Goal: Transaction & Acquisition: Purchase product/service

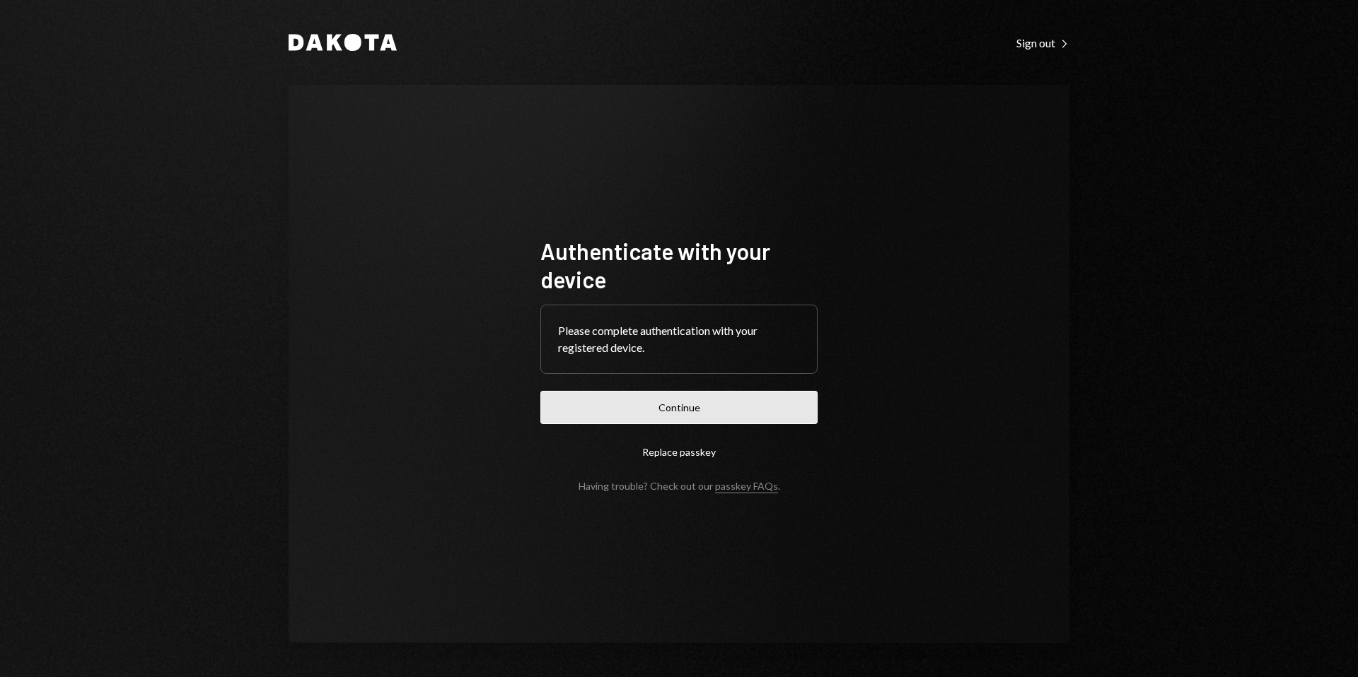
click at [697, 405] on button "Continue" at bounding box center [678, 407] width 277 height 33
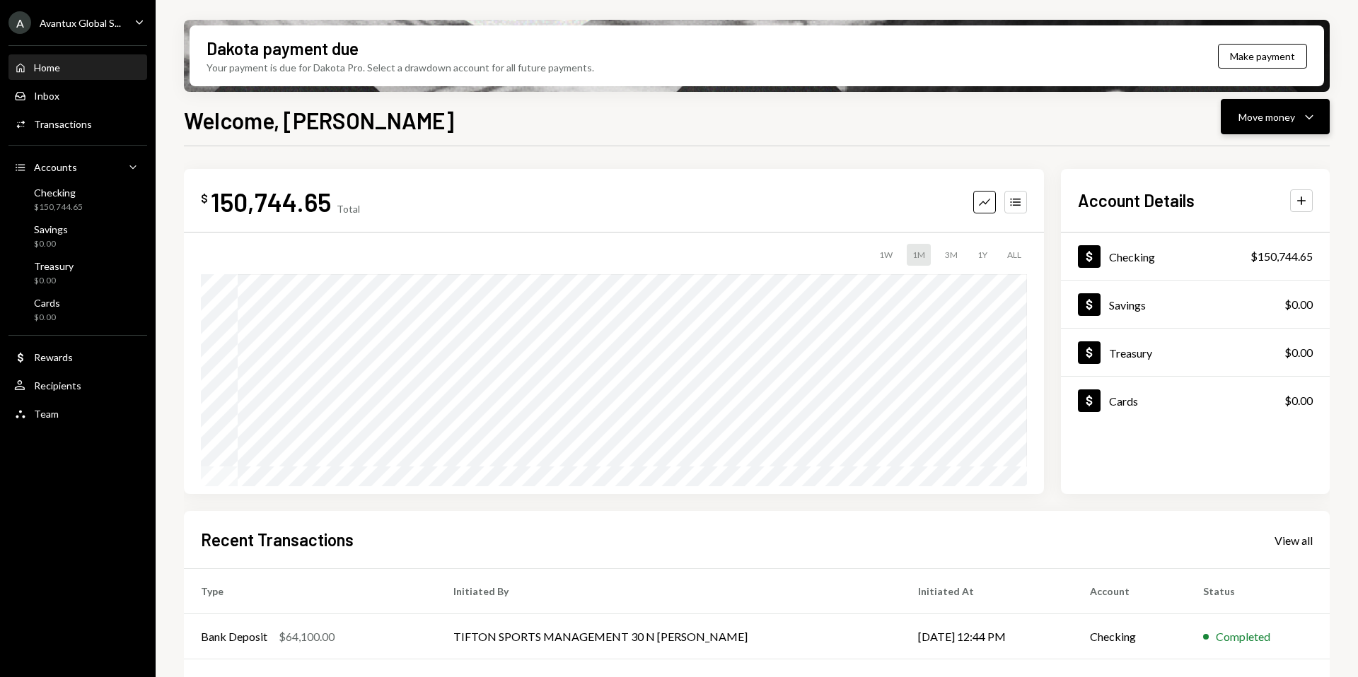
click at [1265, 124] on div "Move money Caret Down" at bounding box center [1275, 116] width 74 height 17
click at [1220, 161] on div "Send" at bounding box center [1263, 159] width 103 height 15
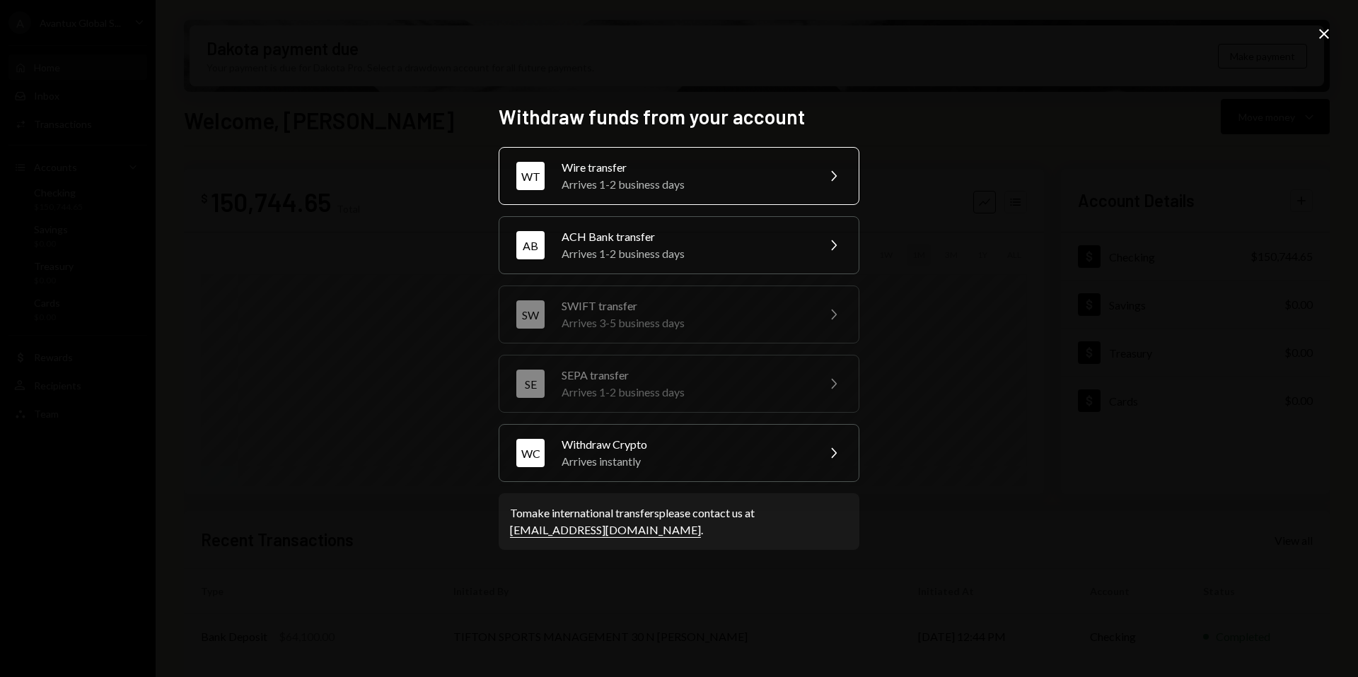
click at [624, 175] on div "Wire transfer" at bounding box center [685, 167] width 246 height 17
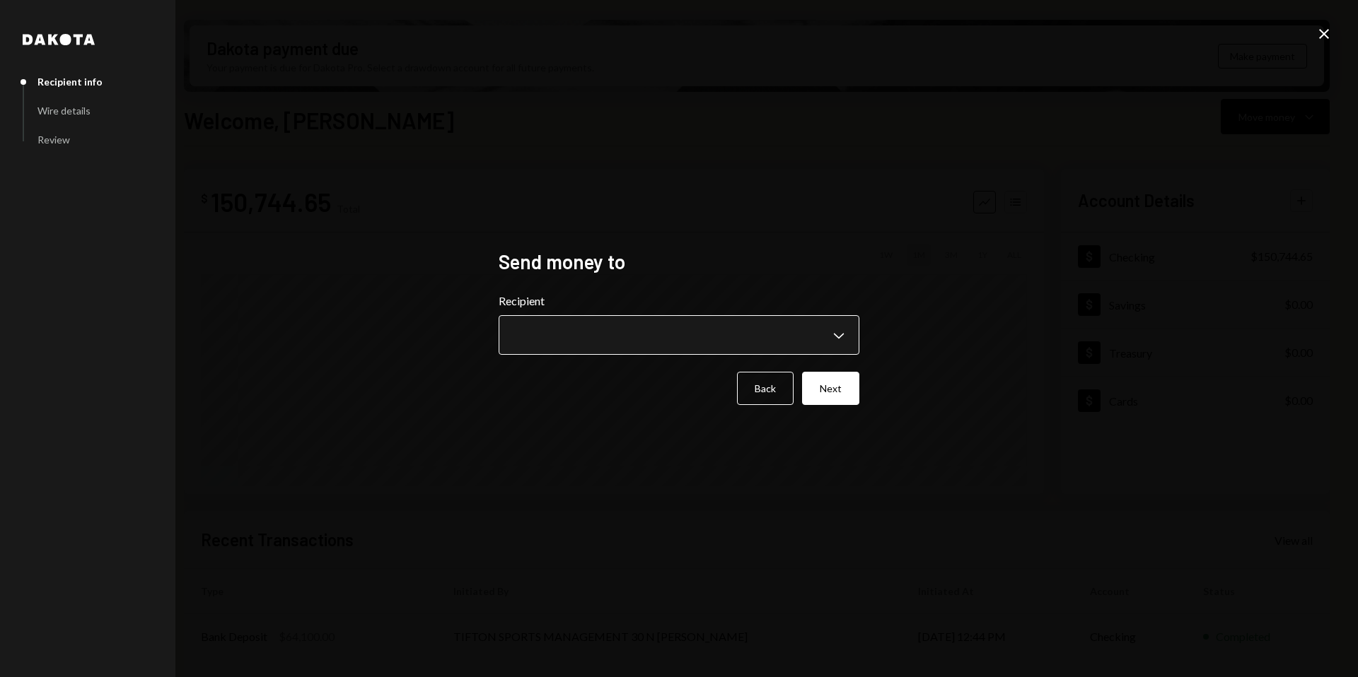
click at [617, 343] on body "A Avantux Global S... Caret Down Home Home Inbox Inbox Activities Transactions …" at bounding box center [679, 338] width 1358 height 677
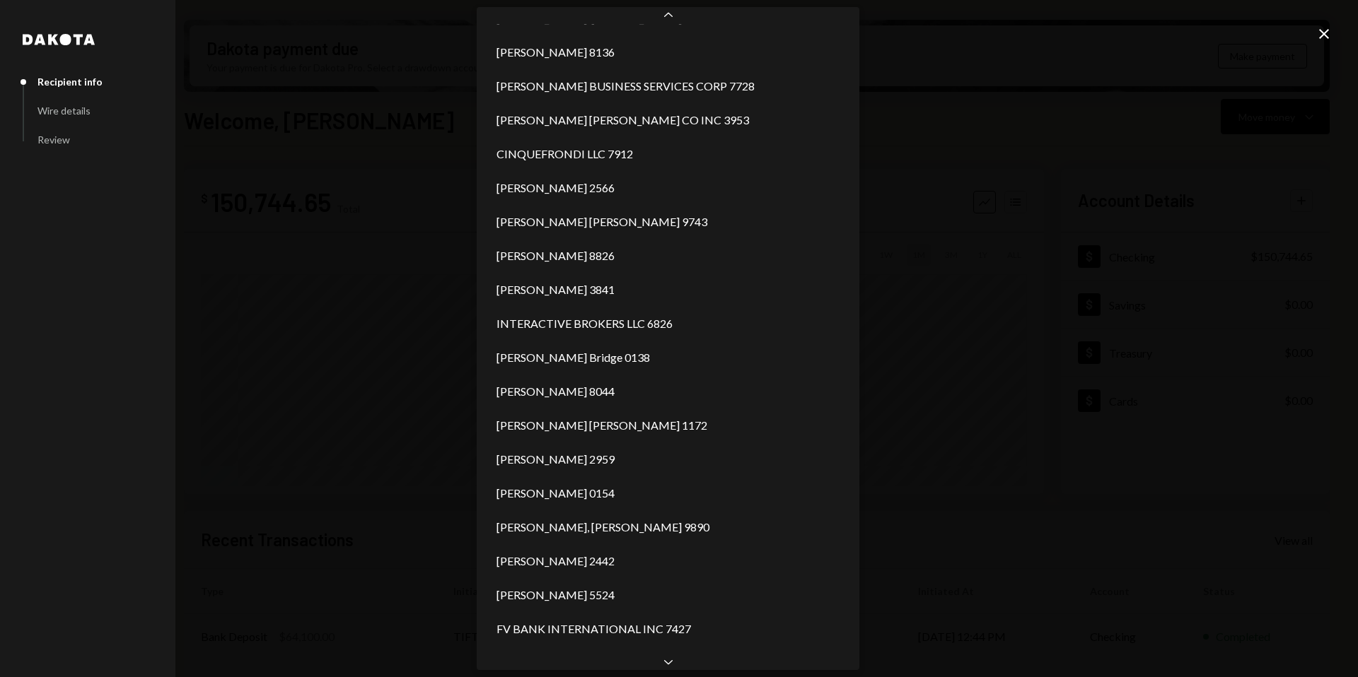
scroll to position [639, 0]
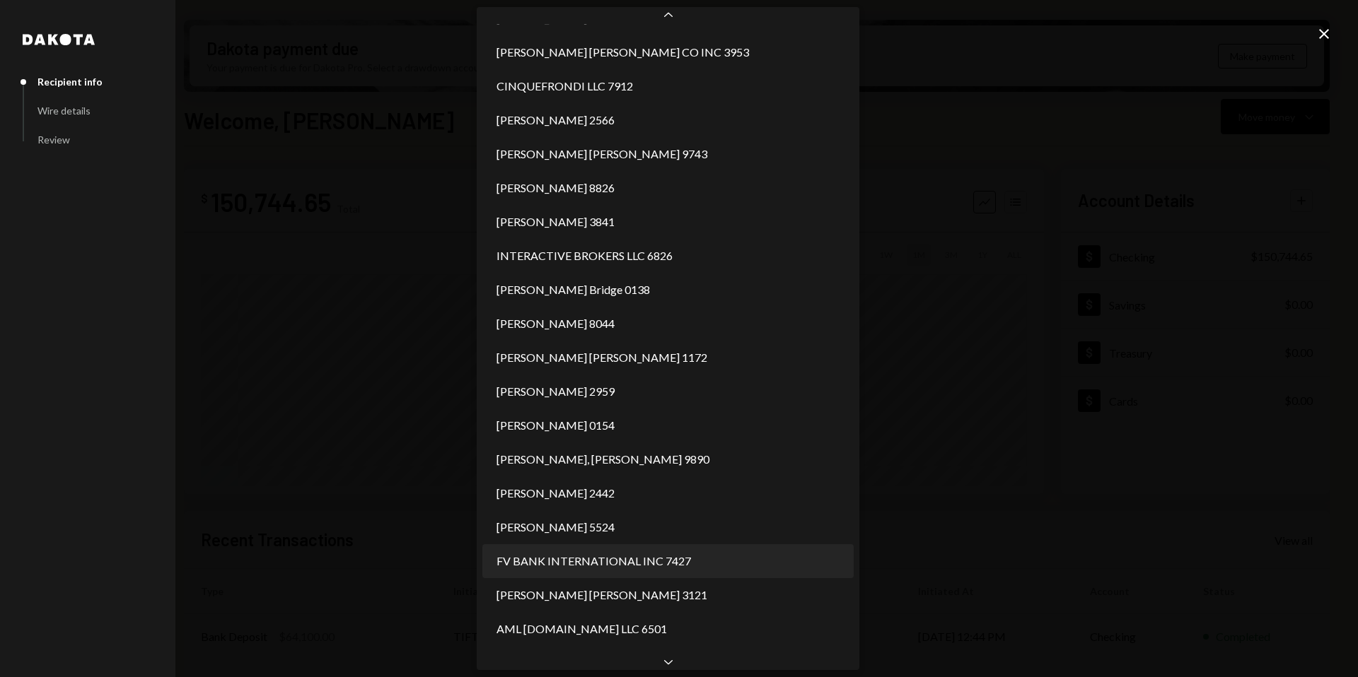
select select "**********"
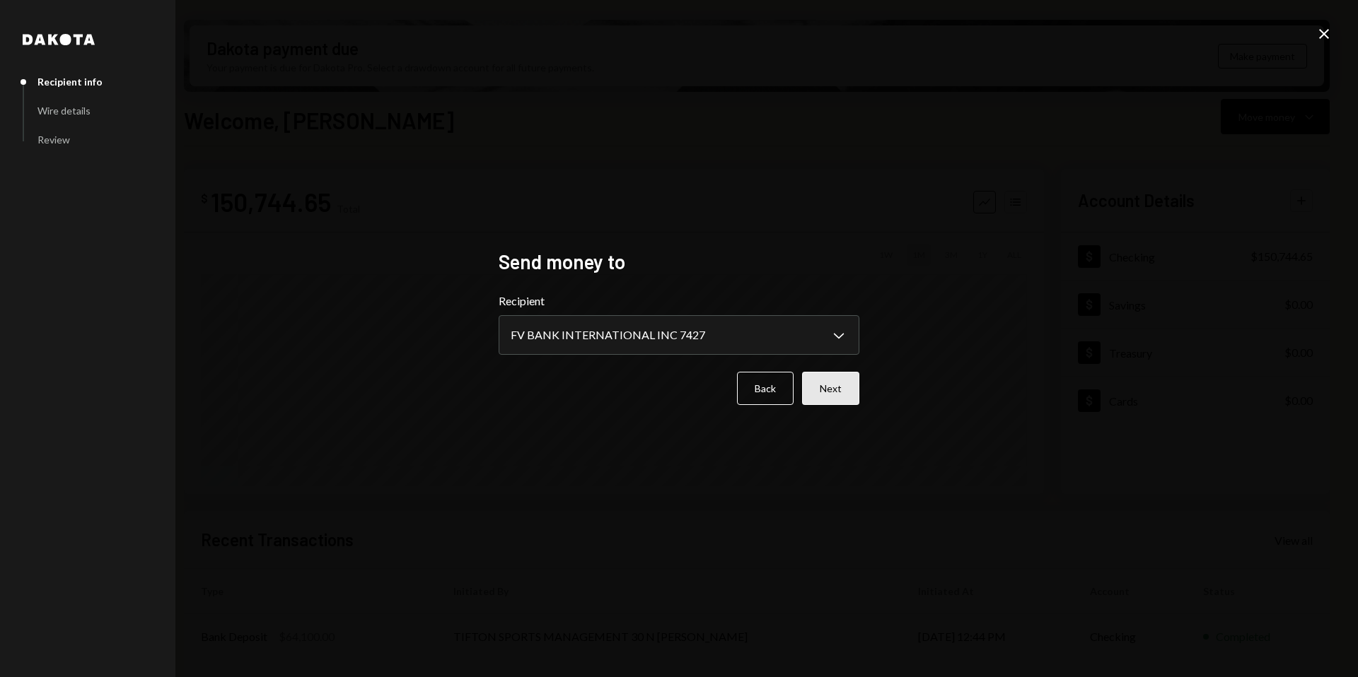
click at [835, 397] on button "Next" at bounding box center [830, 388] width 57 height 33
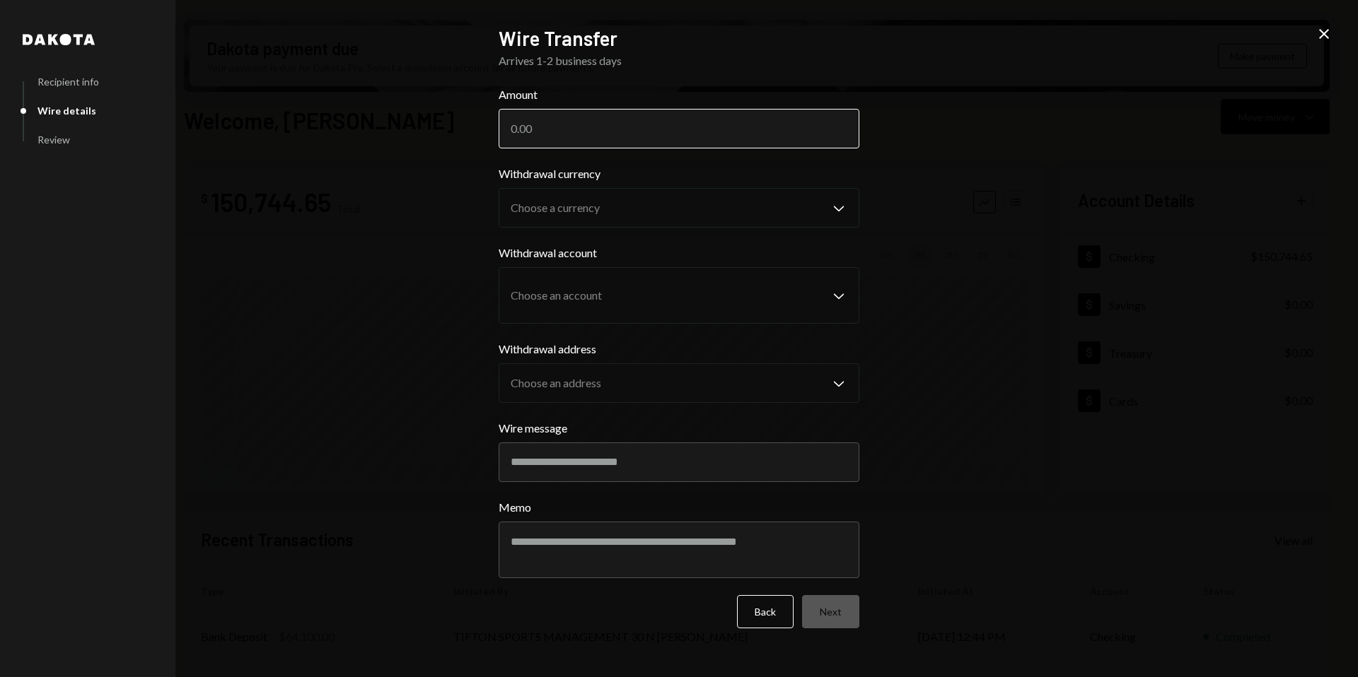
click at [536, 129] on input "Amount" at bounding box center [679, 129] width 361 height 40
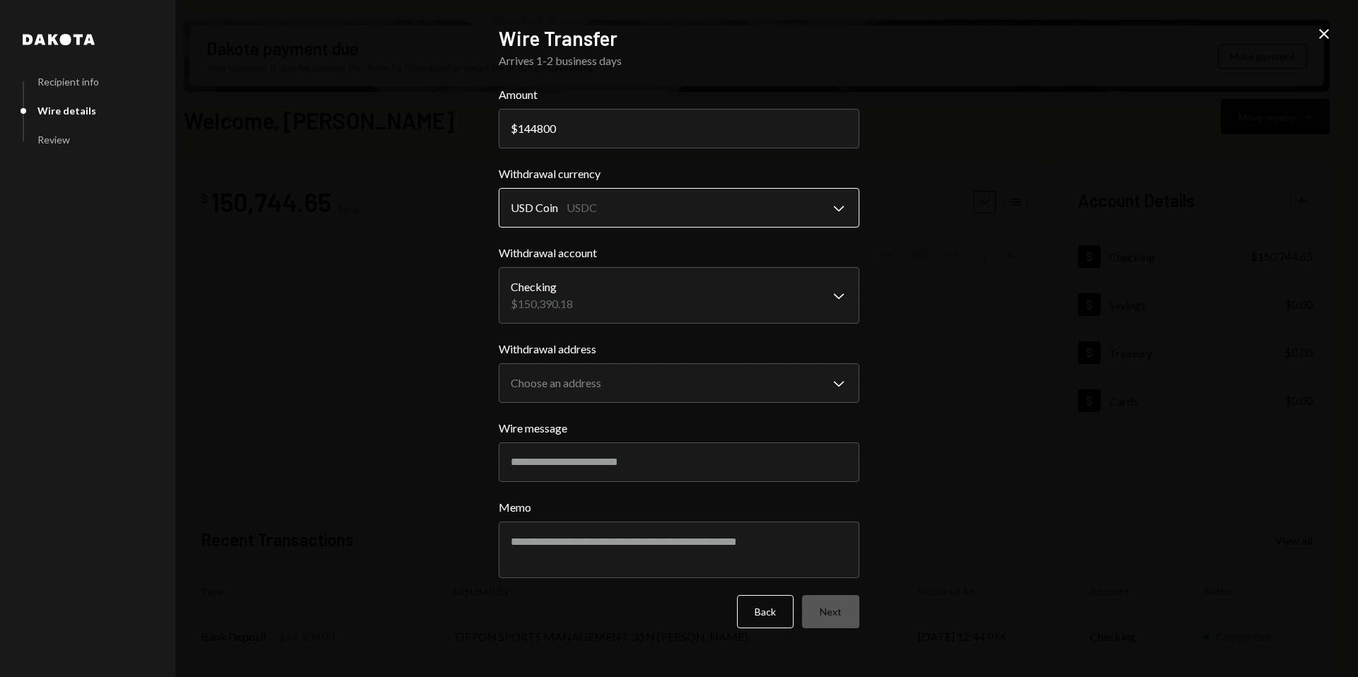
type input "144800"
click at [653, 195] on body "A Avantux Global S... Caret Down Home Home Inbox Inbox Activities Transactions …" at bounding box center [679, 338] width 1358 height 677
click at [597, 291] on body "A Avantux Global S... Caret Down Home Home Inbox Inbox Activities Transactions …" at bounding box center [679, 338] width 1358 height 677
click at [639, 385] on body "A Avantux Global S... Caret Down Home Home Inbox Inbox Activities Transactions …" at bounding box center [679, 338] width 1358 height 677
select select "**********"
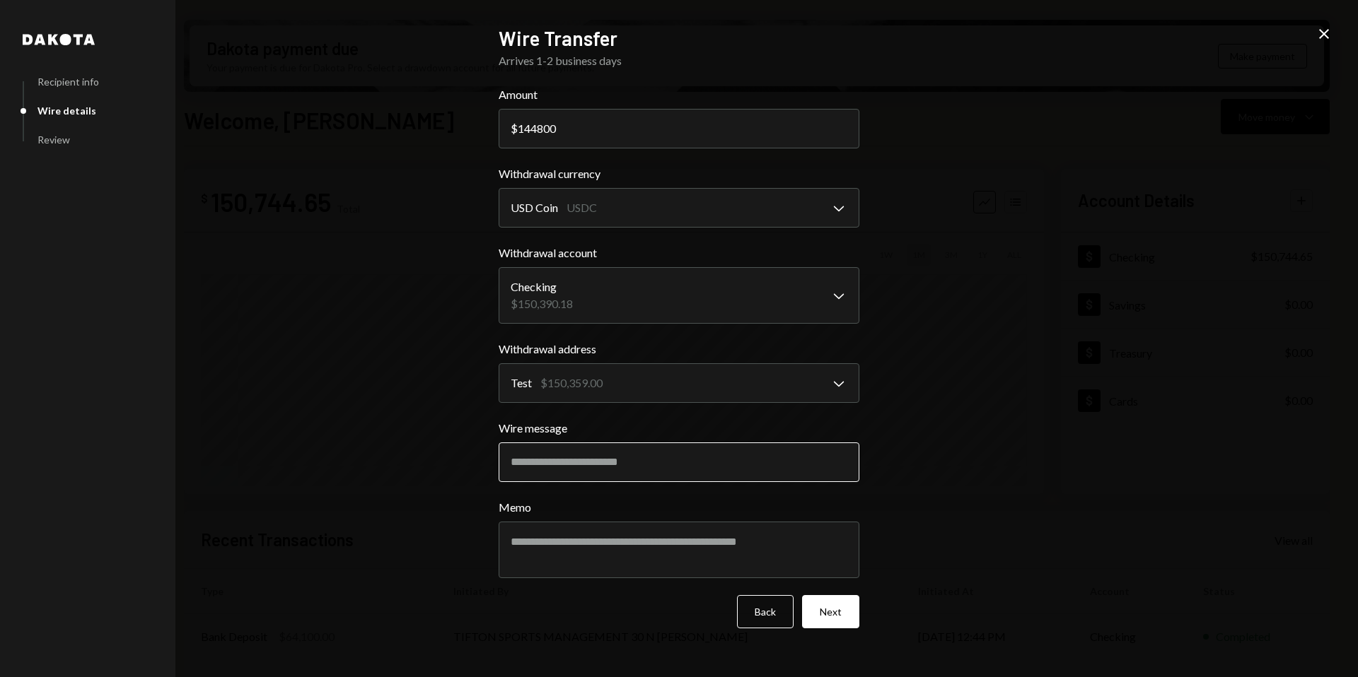
click at [605, 460] on input "Wire message" at bounding box center [679, 463] width 361 height 40
type input "**********"
click at [827, 610] on button "Next" at bounding box center [830, 611] width 57 height 33
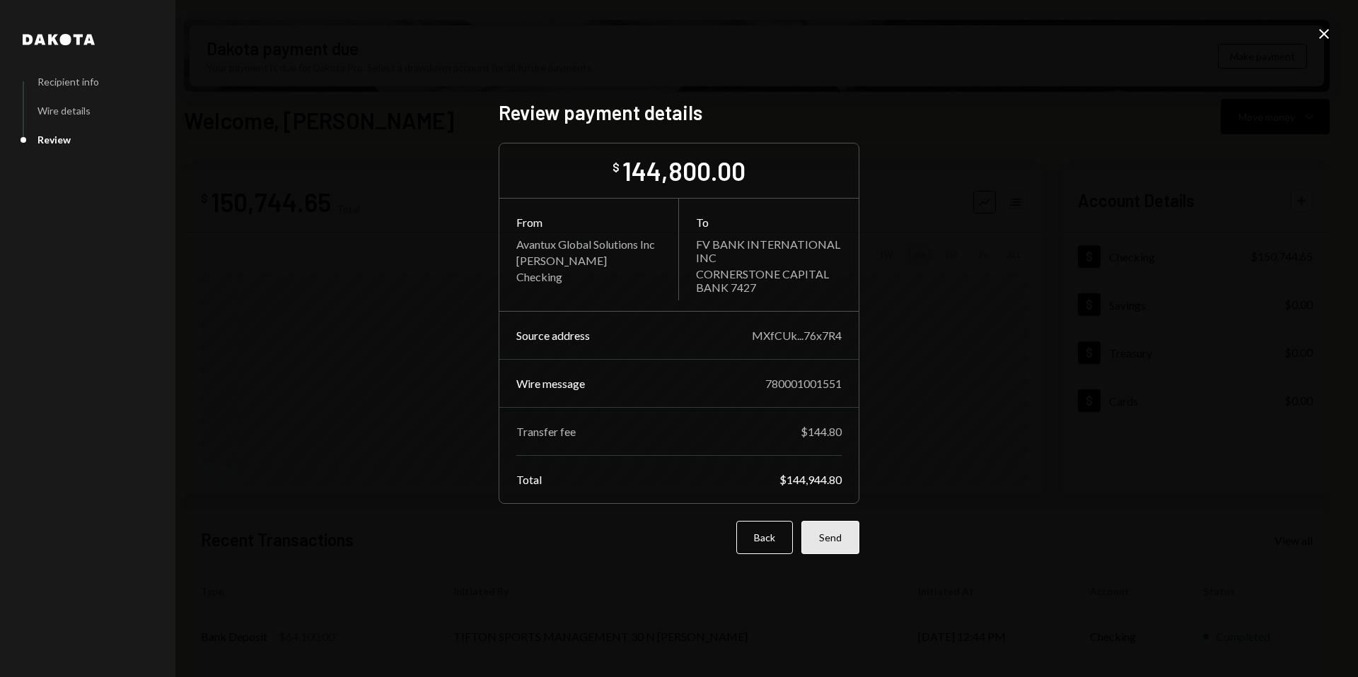
click at [842, 544] on button "Send" at bounding box center [830, 537] width 58 height 33
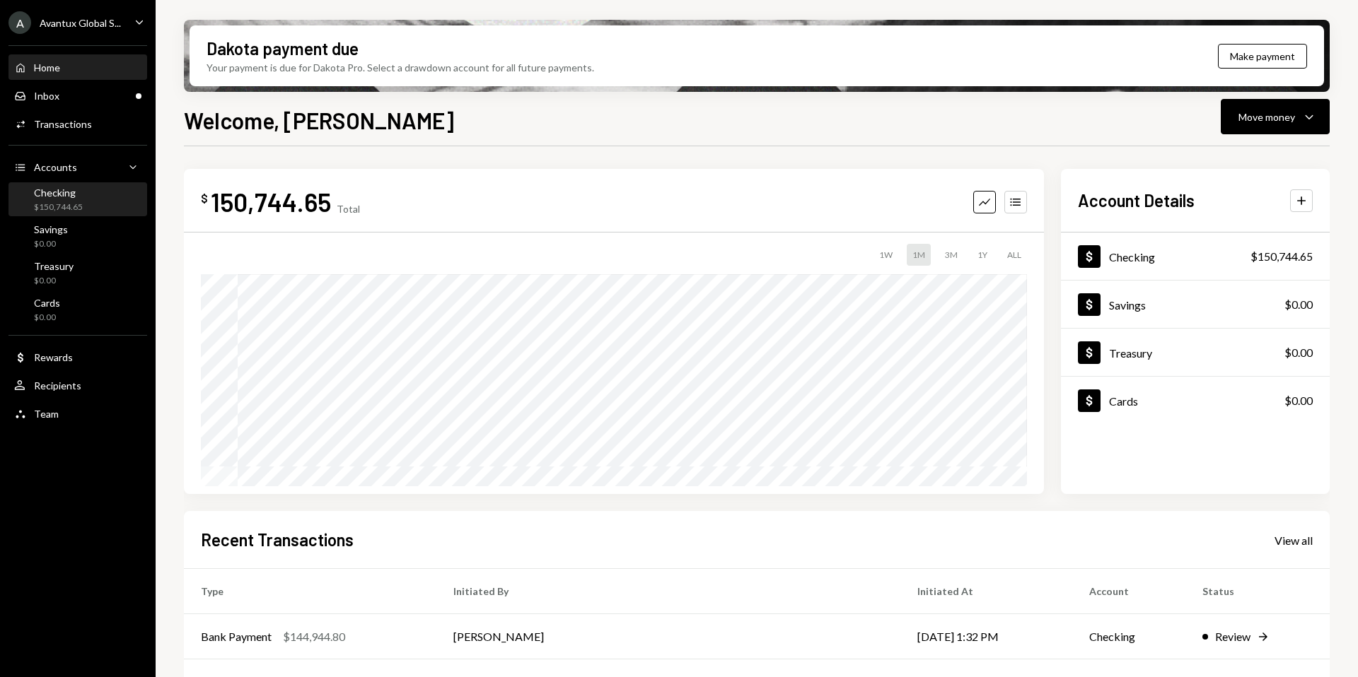
click at [69, 211] on div "$150,744.65" at bounding box center [58, 208] width 49 height 12
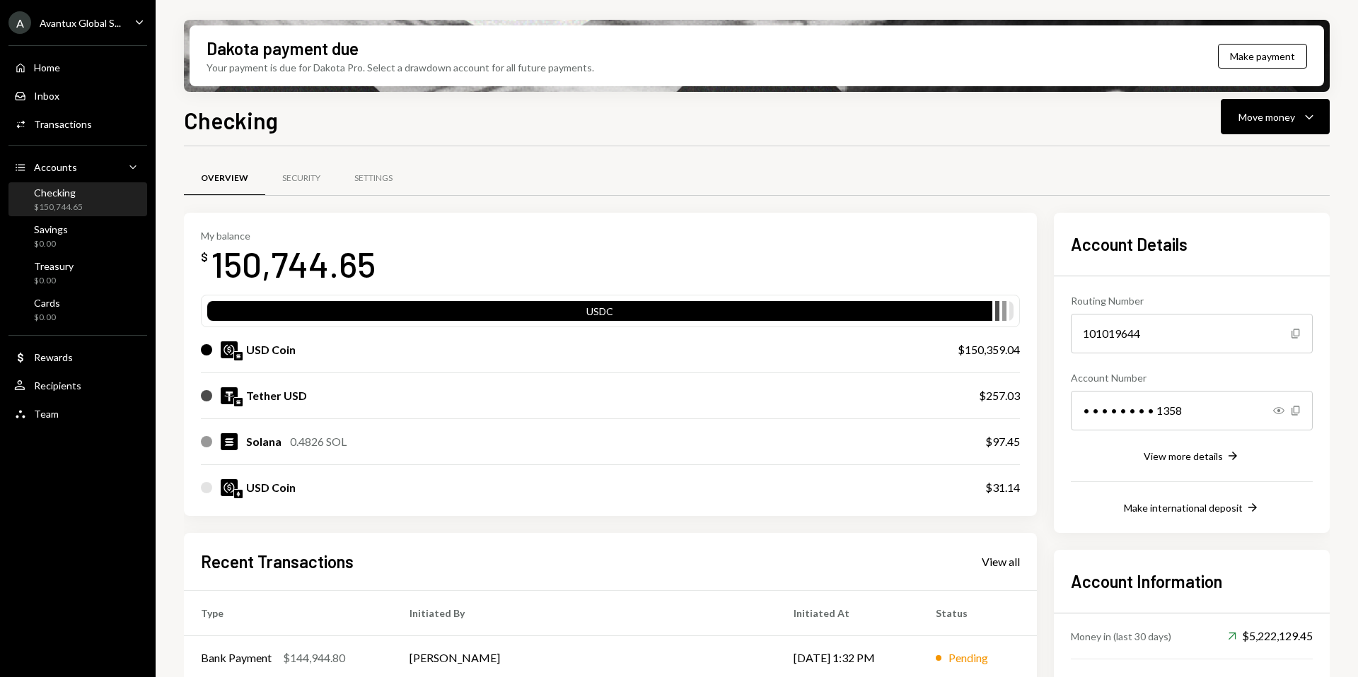
click at [54, 199] on div "Checking $150,744.65" at bounding box center [58, 200] width 49 height 27
click at [65, 245] on div "$0.00" at bounding box center [51, 244] width 34 height 12
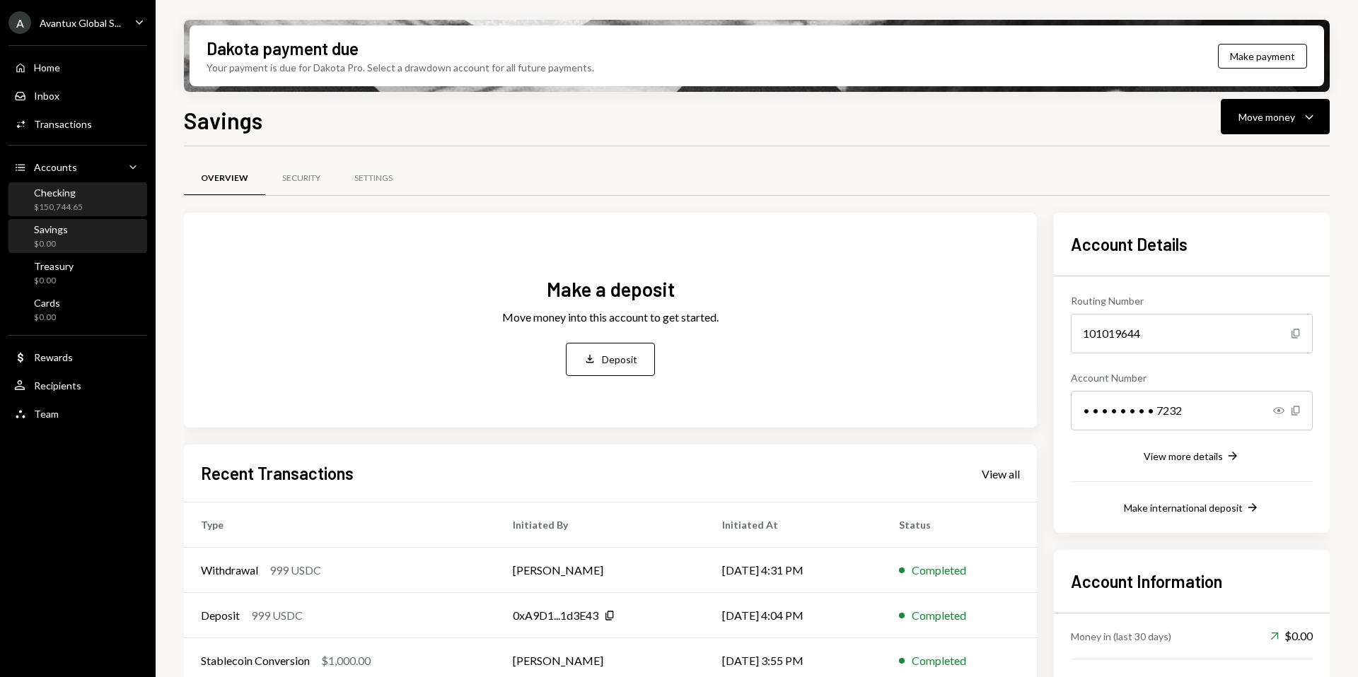
click at [64, 204] on div "$150,744.65" at bounding box center [58, 208] width 49 height 12
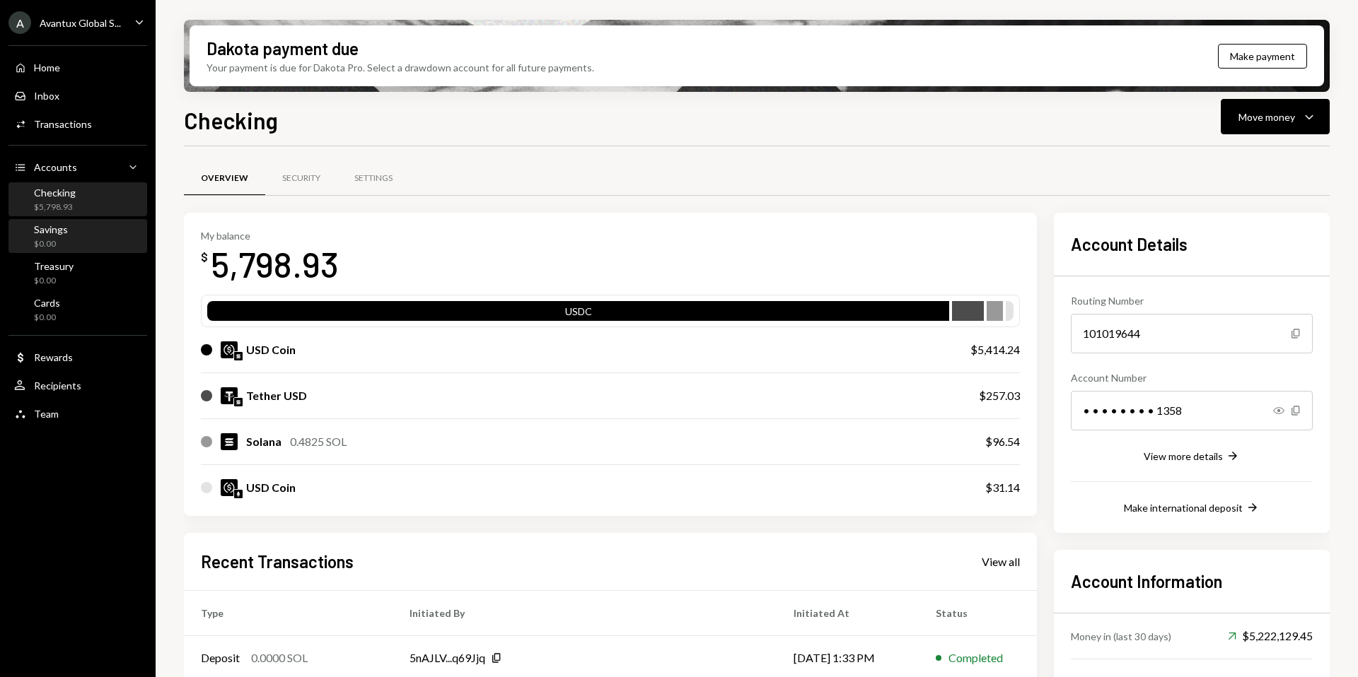
click at [84, 243] on div "Savings $0.00" at bounding box center [77, 236] width 127 height 27
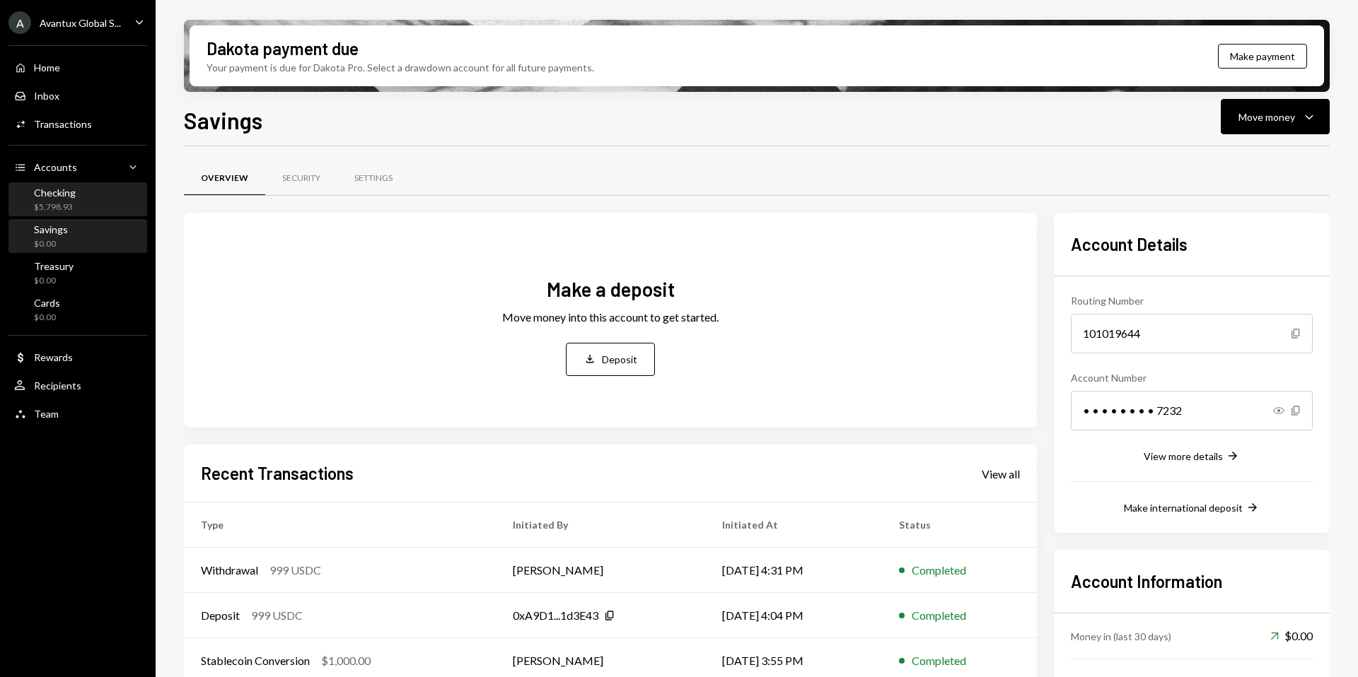
click at [62, 203] on div "$5,798.93" at bounding box center [55, 208] width 42 height 12
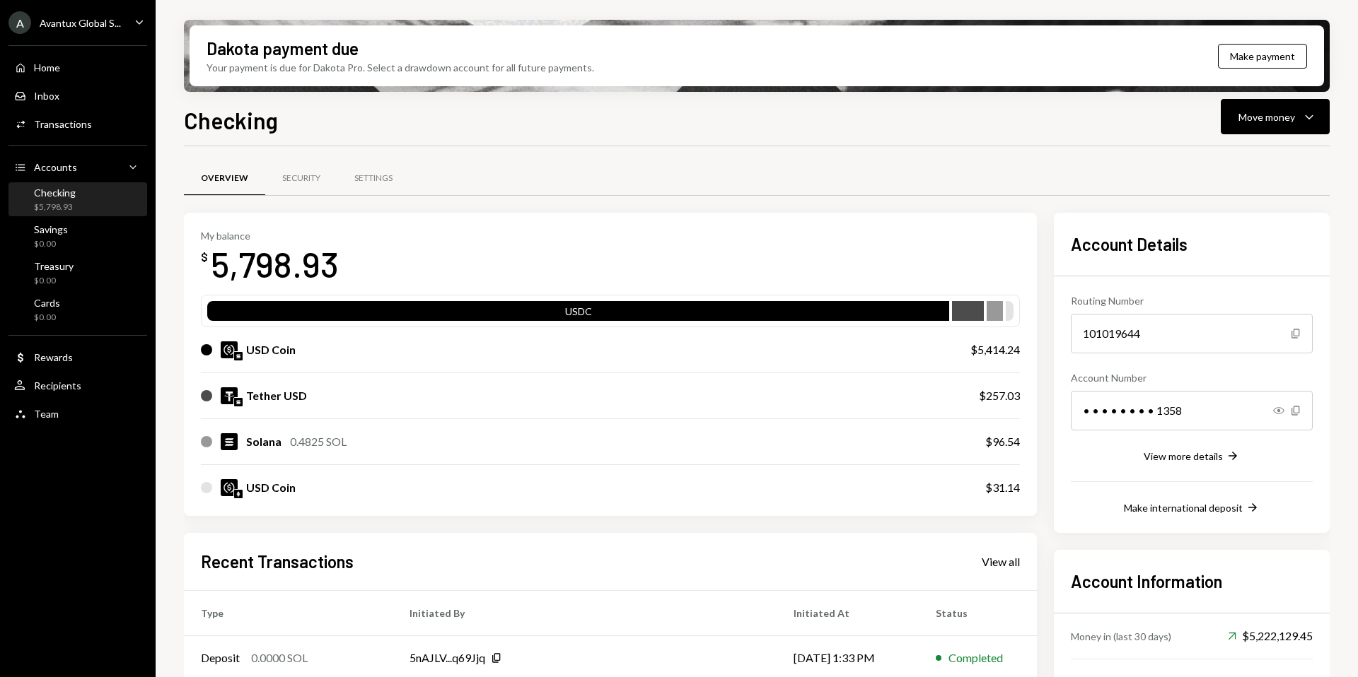
click at [63, 27] on div "Avantux Global S..." at bounding box center [80, 23] width 81 height 12
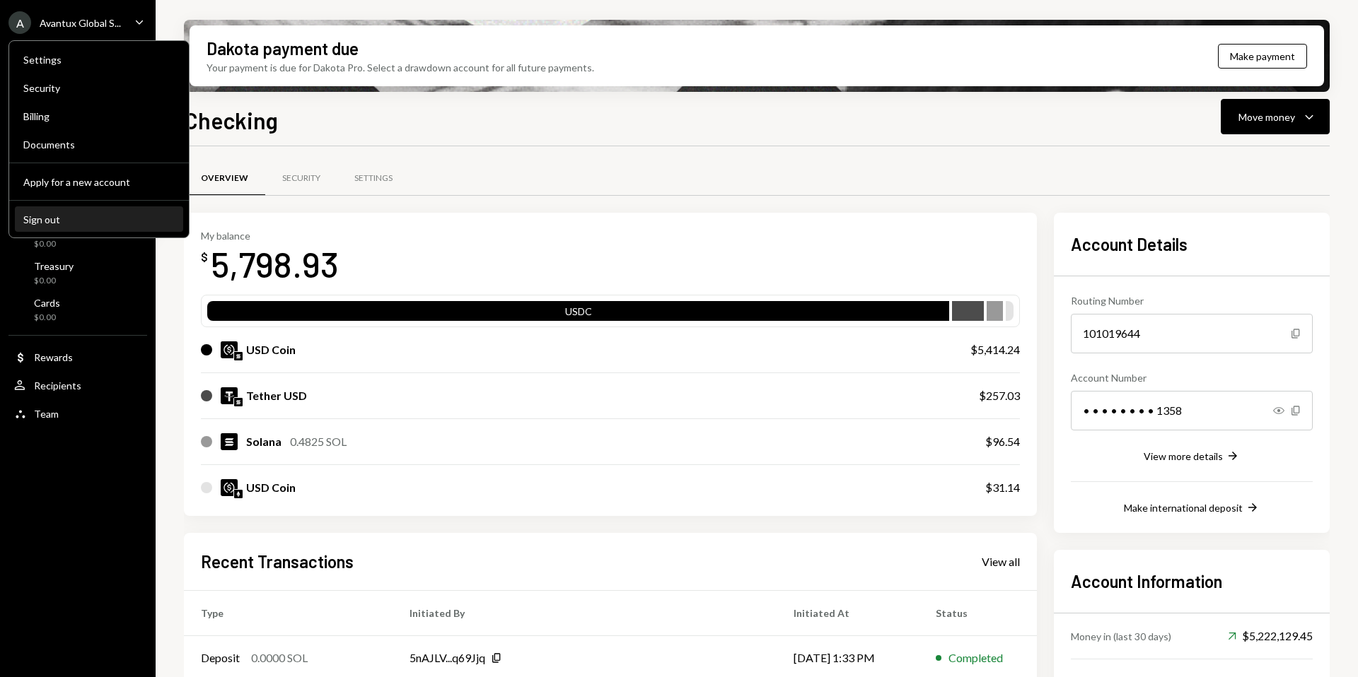
click at [69, 218] on div "Sign out" at bounding box center [98, 220] width 151 height 12
